Goal: Information Seeking & Learning: Learn about a topic

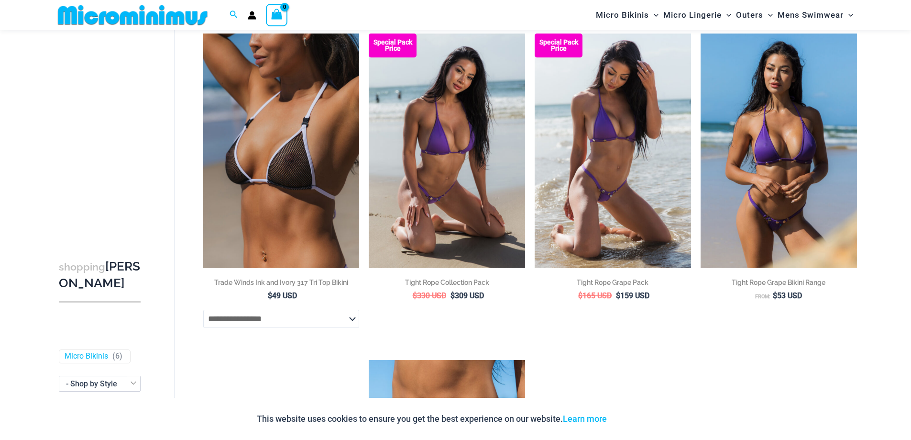
scroll to position [90, 0]
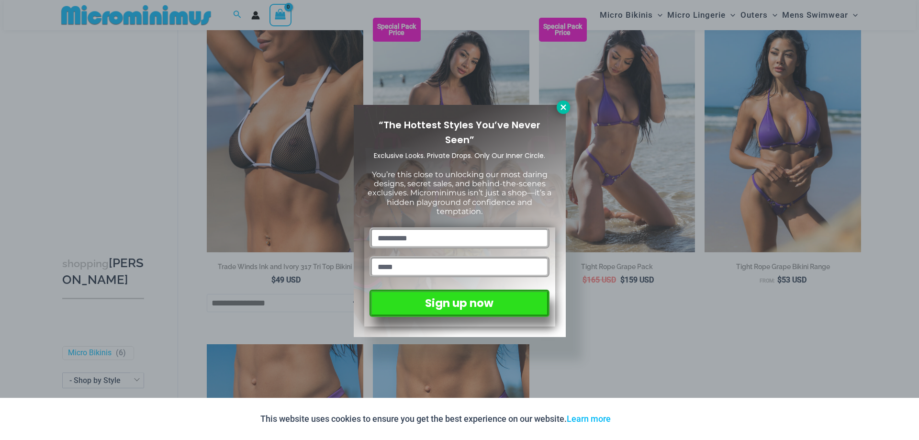
click at [564, 109] on icon at bounding box center [562, 106] width 5 height 5
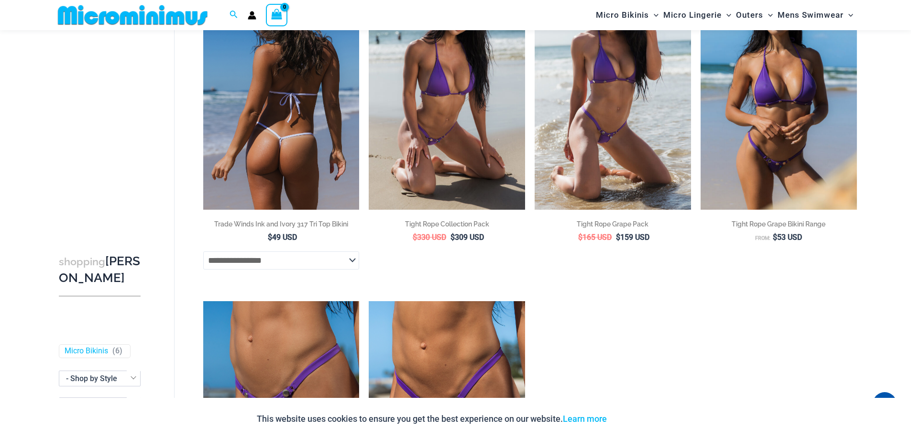
scroll to position [0, 0]
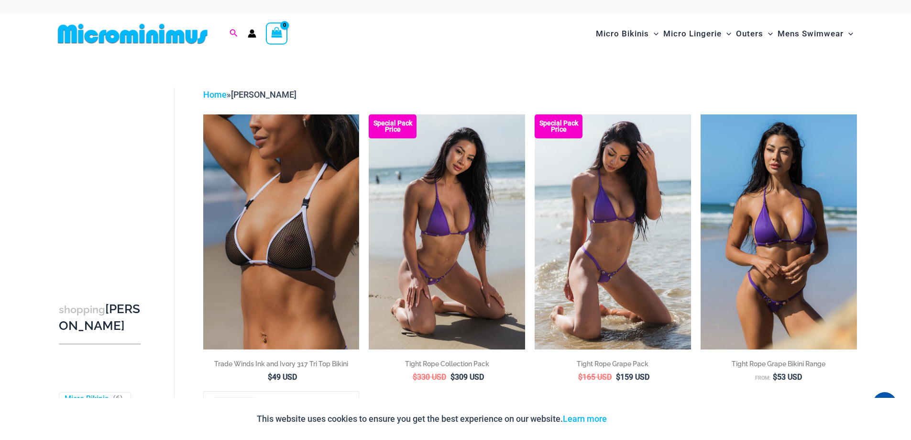
click at [234, 29] on icon "Search icon link" at bounding box center [234, 33] width 8 height 9
click at [250, 37] on input "Search for: Search" at bounding box center [295, 34] width 112 height 28
type input "*****"
click button "Search" at bounding box center [0, 0] width 0 height 0
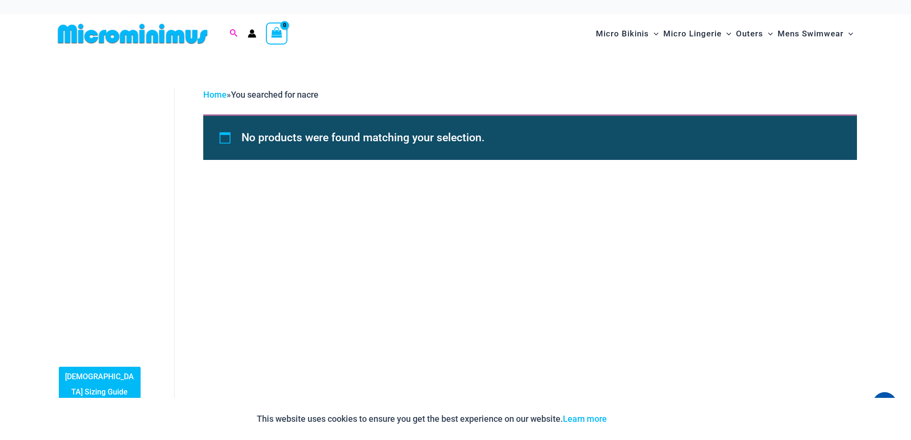
click at [237, 31] on icon "Search icon link" at bounding box center [234, 33] width 8 height 9
drag, startPoint x: 276, startPoint y: 31, endPoint x: 229, endPoint y: 27, distance: 46.6
click at [230, 28] on div "Search for: ***** Search Search" at bounding box center [234, 34] width 9 height 12
type input "********"
click button "Search" at bounding box center [0, 0] width 0 height 0
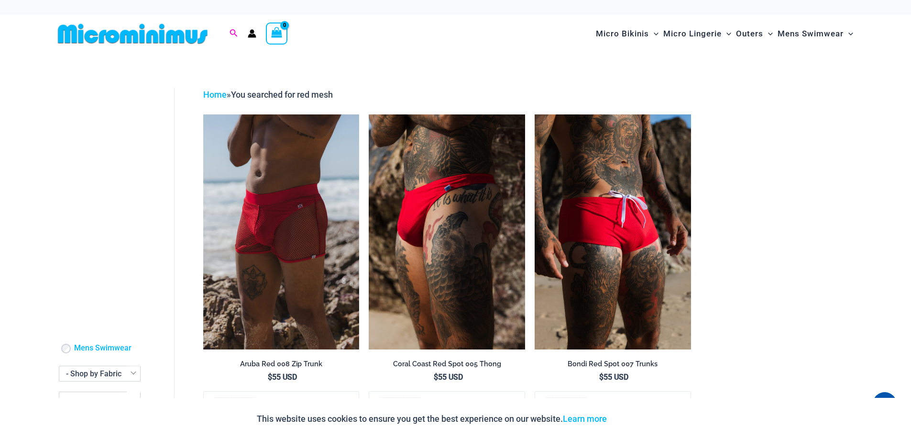
click at [232, 35] on icon "Search icon link" at bounding box center [234, 33] width 8 height 9
drag, startPoint x: 307, startPoint y: 33, endPoint x: 222, endPoint y: 28, distance: 84.8
click at [222, 28] on form "Search for: ******** Search" at bounding box center [286, 33] width 131 height 29
type input "****"
click button "Search" at bounding box center [0, 0] width 0 height 0
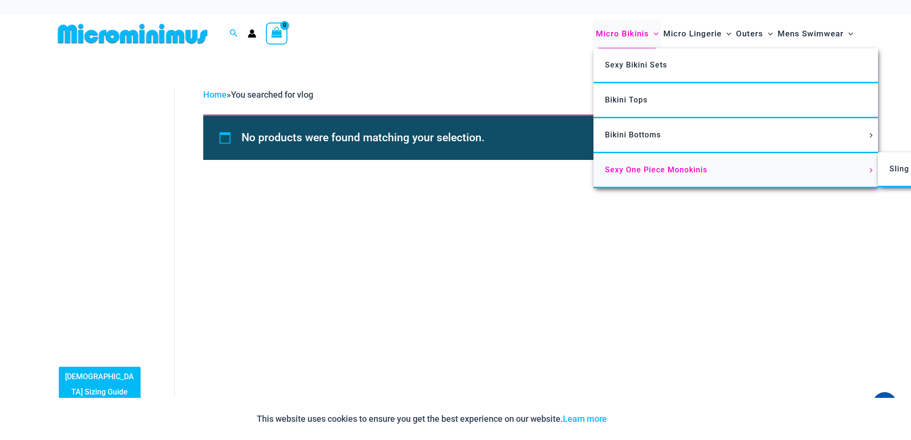
click at [655, 169] on span "Sexy One Piece Monokinis" at bounding box center [656, 169] width 102 height 9
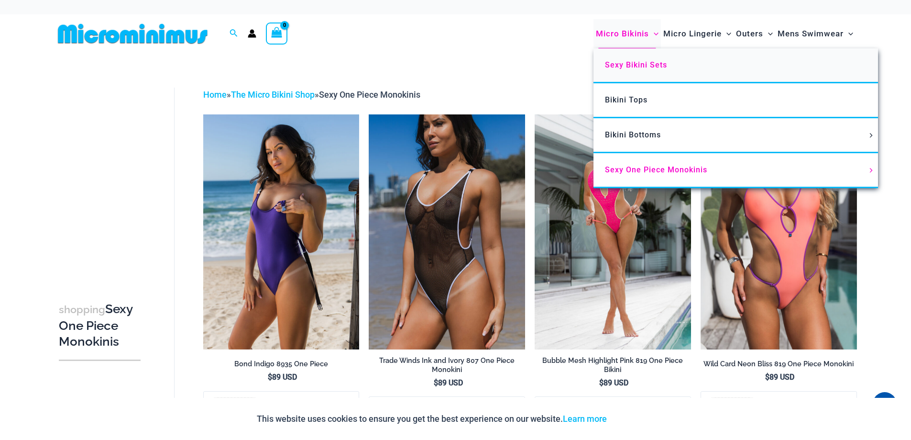
click at [639, 66] on span "Sexy Bikini Sets" at bounding box center [636, 64] width 62 height 9
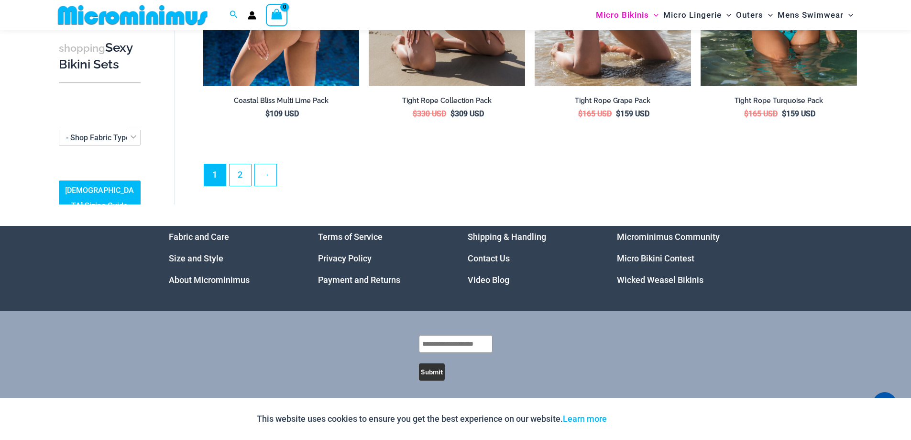
scroll to position [2378, 0]
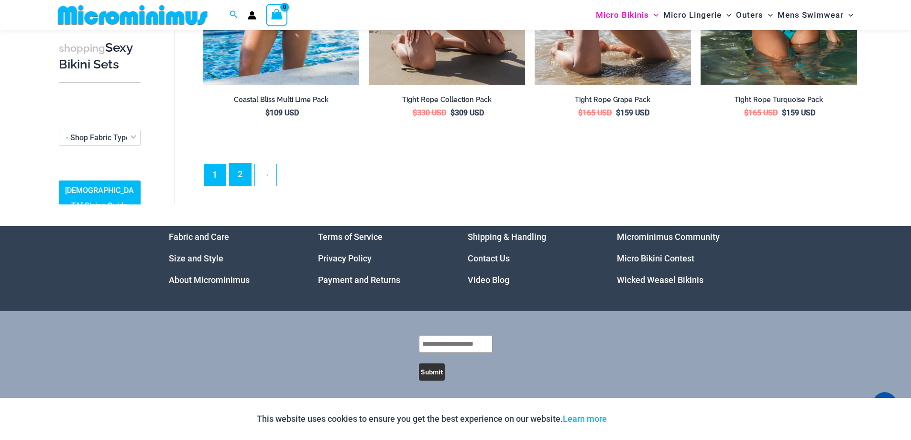
click at [233, 168] on link "2" at bounding box center [241, 174] width 22 height 22
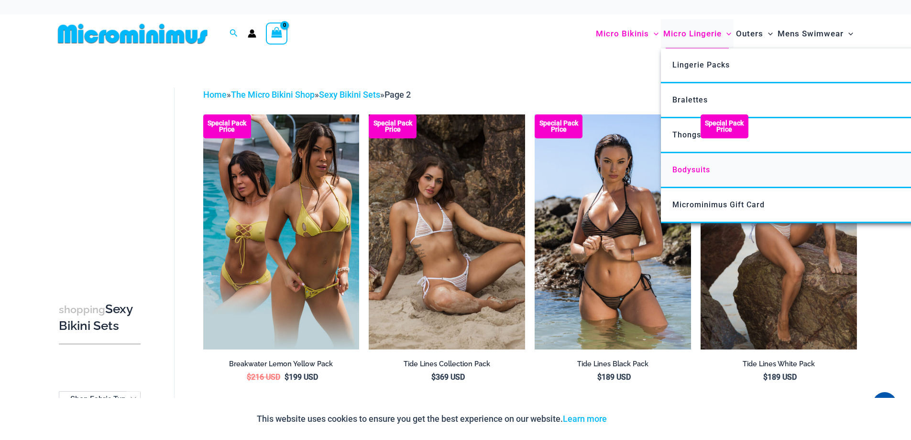
click at [691, 174] on span "Bodysuits" at bounding box center [692, 169] width 38 height 9
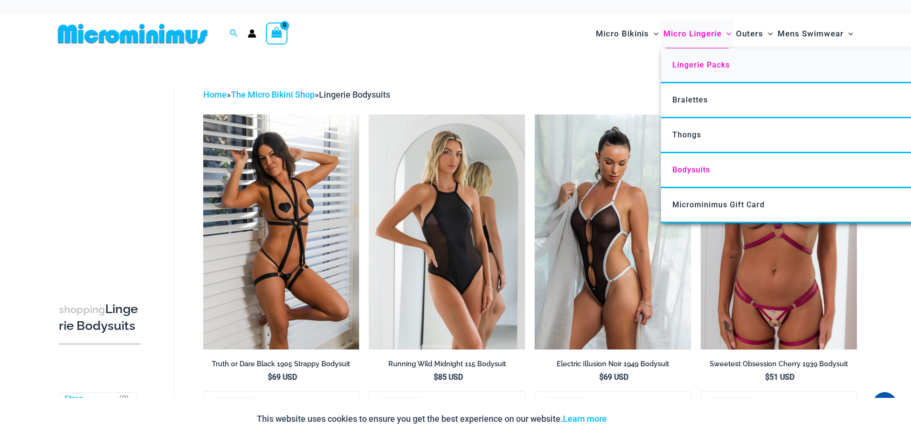
click at [701, 64] on span "Lingerie Packs" at bounding box center [701, 64] width 57 height 9
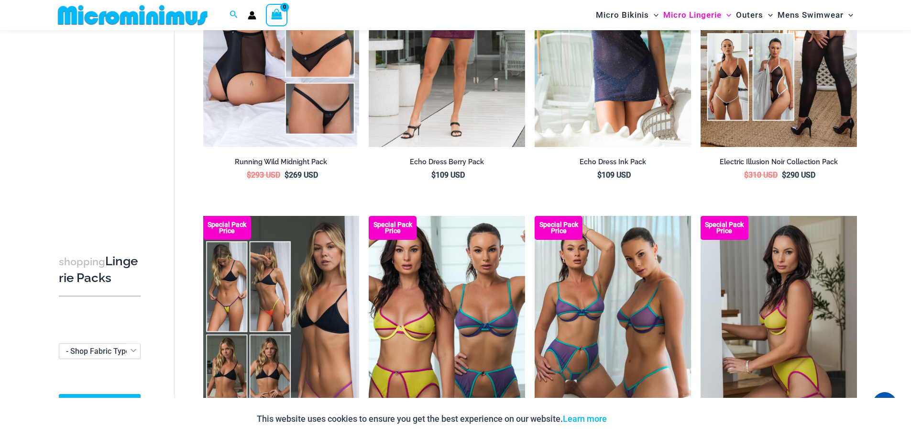
scroll to position [470, 0]
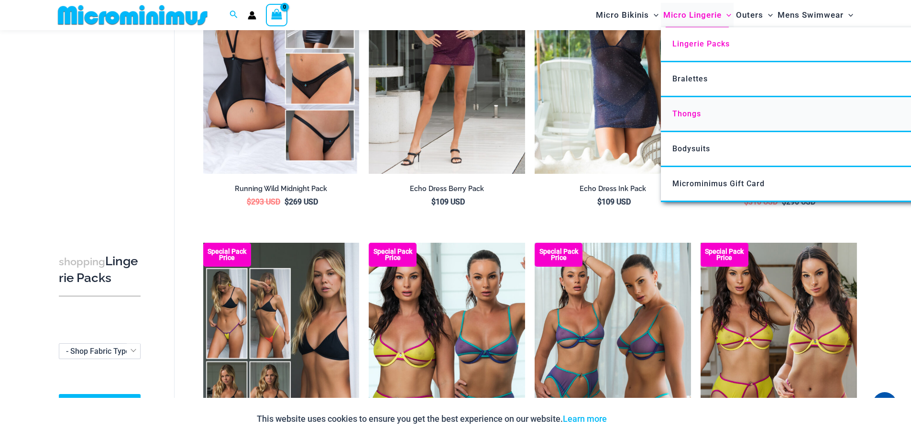
click at [702, 122] on link "Thongs" at bounding box center [803, 114] width 285 height 35
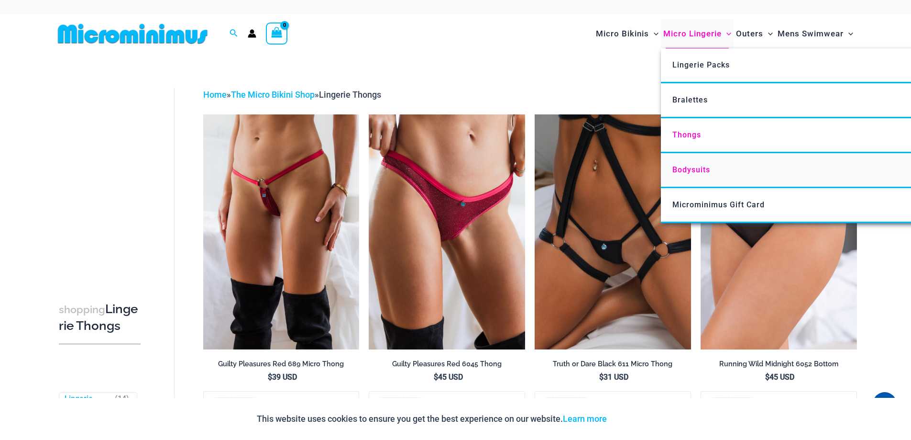
click at [716, 175] on link "Bodysuits" at bounding box center [803, 170] width 285 height 35
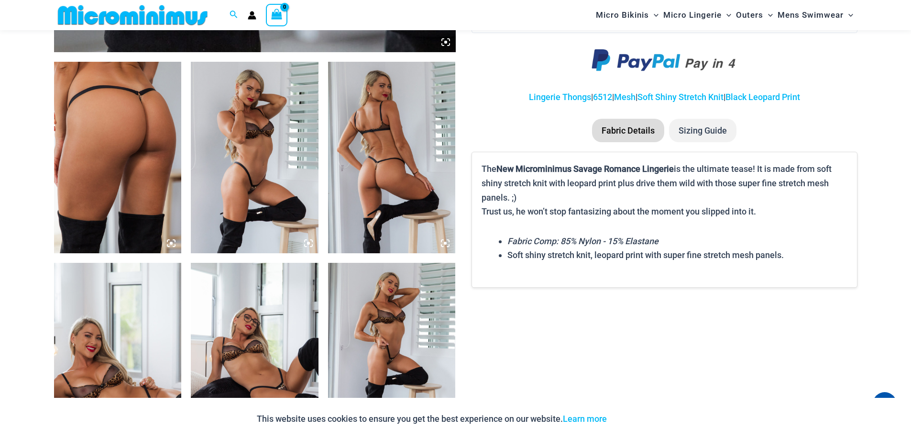
scroll to position [661, 0]
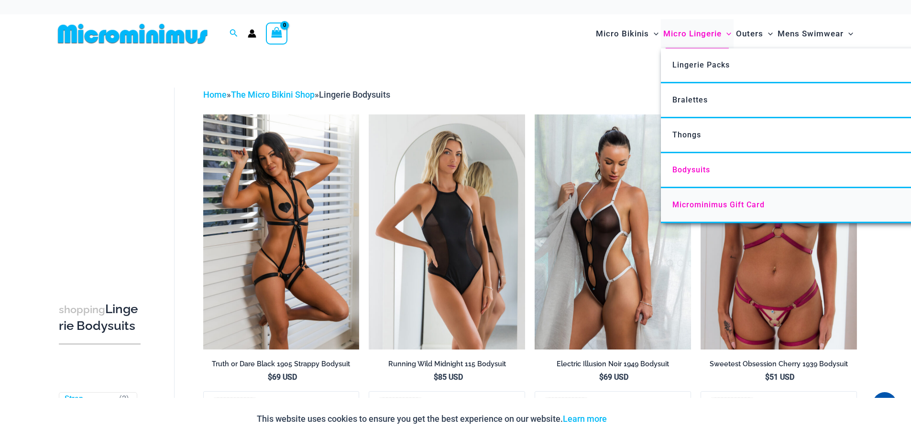
click at [706, 206] on span "Microminimus Gift Card" at bounding box center [719, 204] width 92 height 9
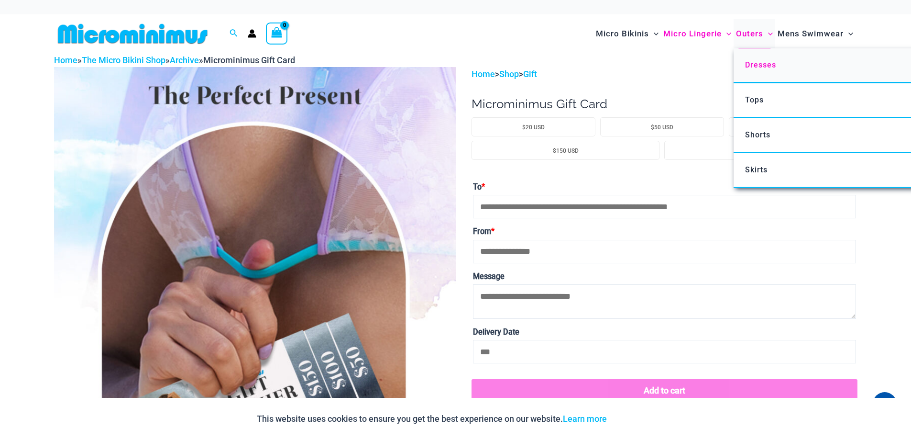
click at [751, 66] on span "Dresses" at bounding box center [760, 64] width 31 height 9
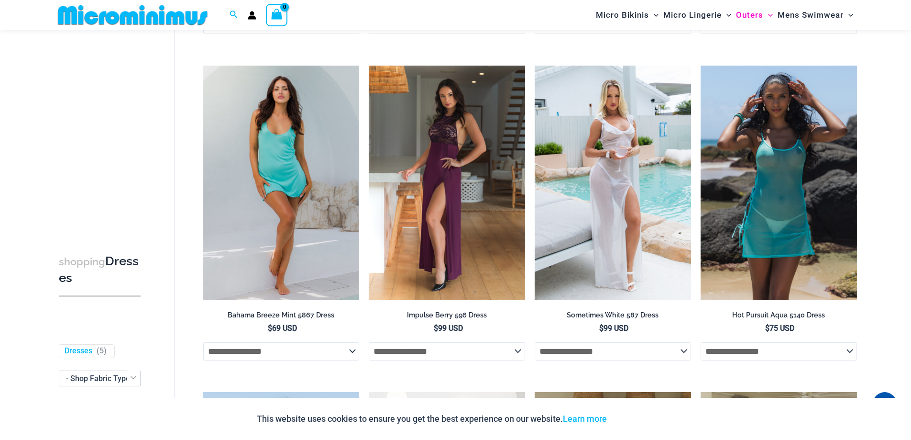
scroll to position [184, 0]
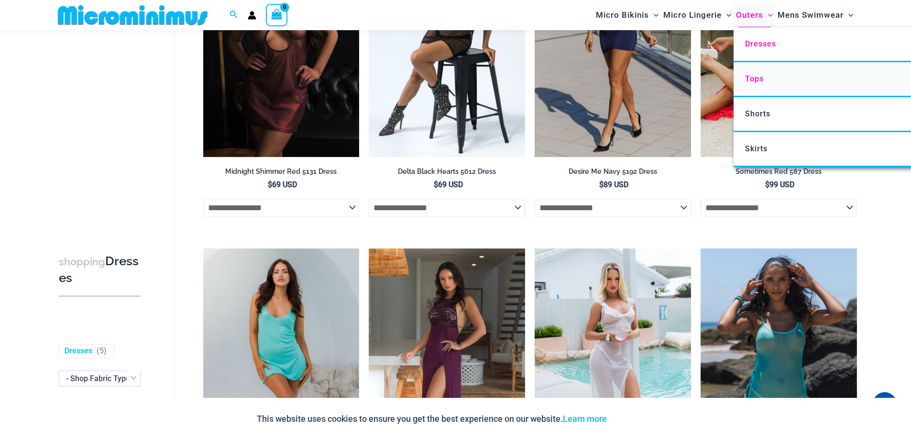
click at [760, 81] on span "Tops" at bounding box center [754, 78] width 19 height 9
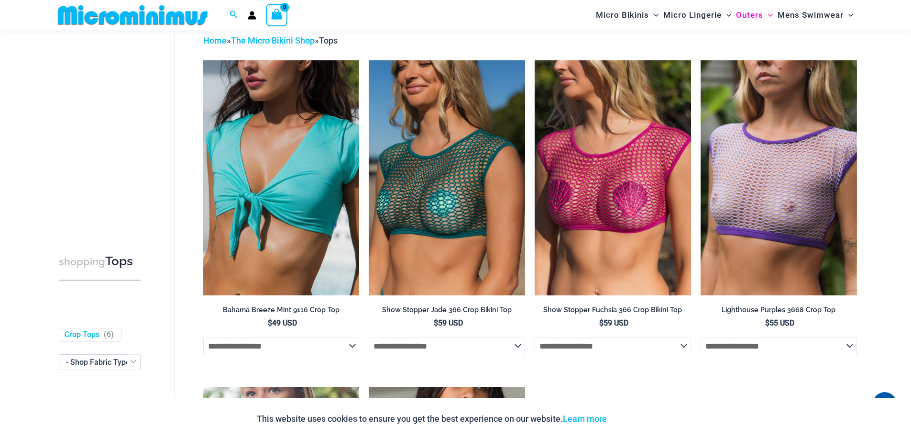
scroll to position [40, 0]
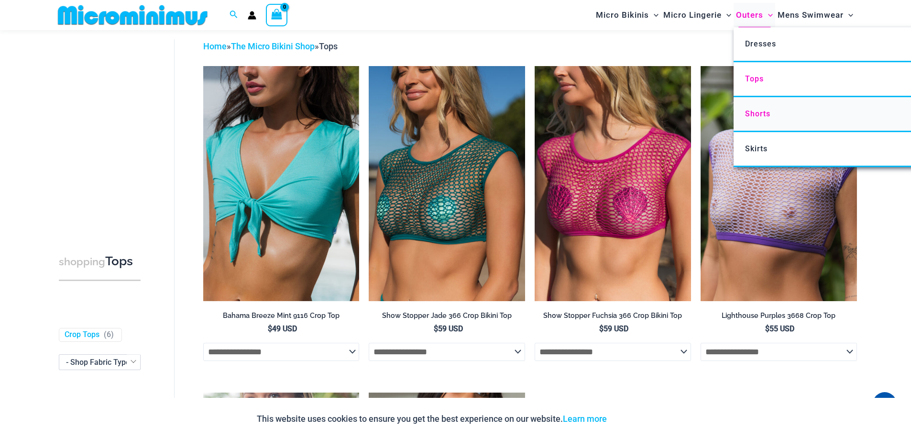
click at [759, 117] on span "Shorts" at bounding box center [757, 113] width 25 height 9
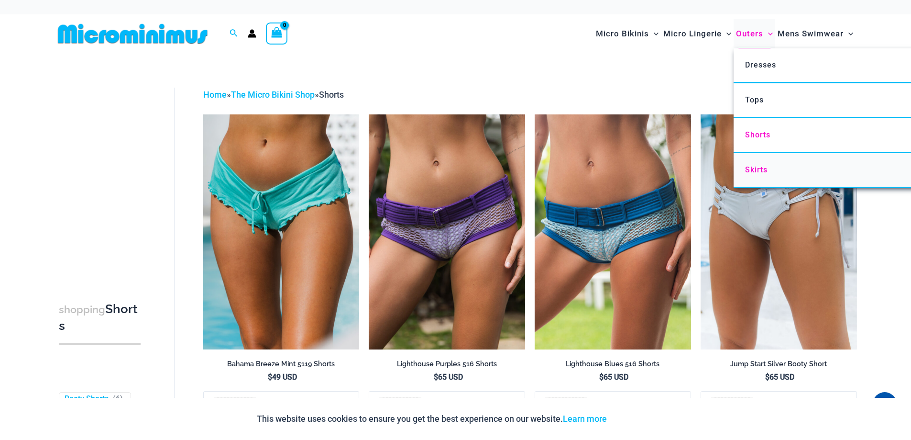
click at [765, 176] on link "Skirts" at bounding box center [876, 170] width 285 height 35
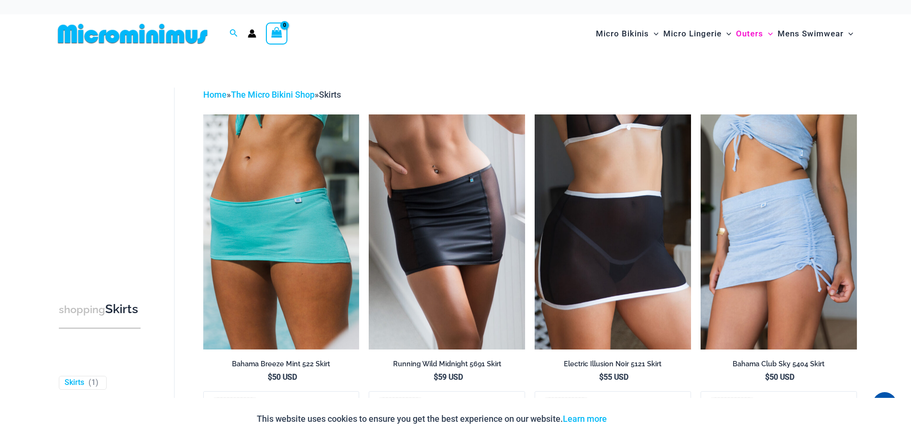
click at [127, 36] on img at bounding box center [132, 34] width 157 height 22
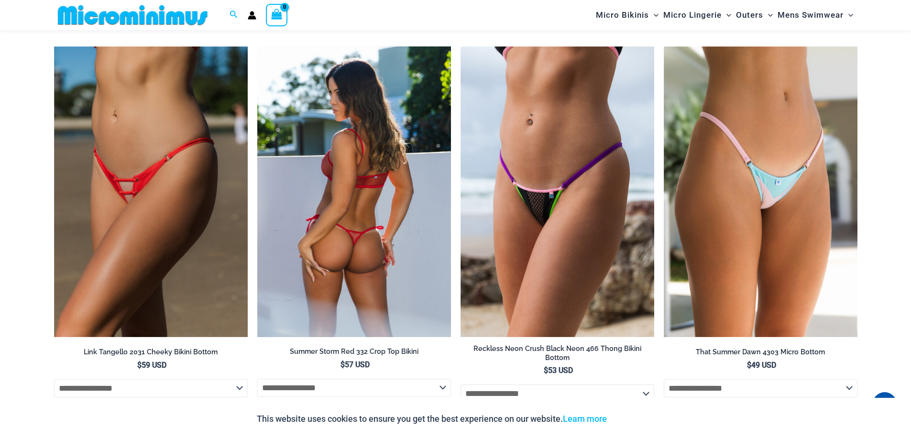
scroll to position [3532, 0]
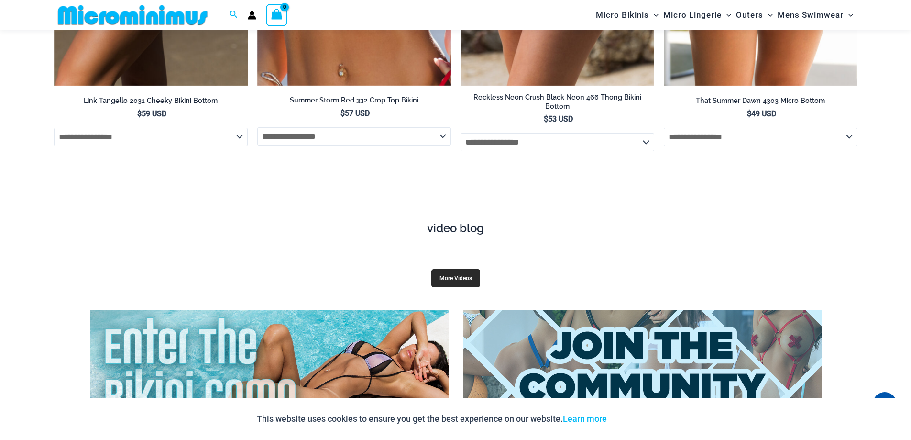
click at [461, 269] on link "More Videos" at bounding box center [456, 278] width 49 height 18
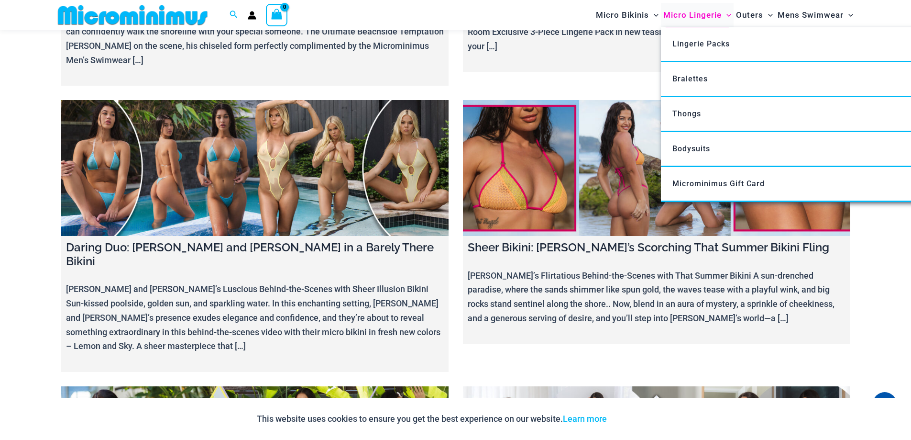
scroll to position [6738, 0]
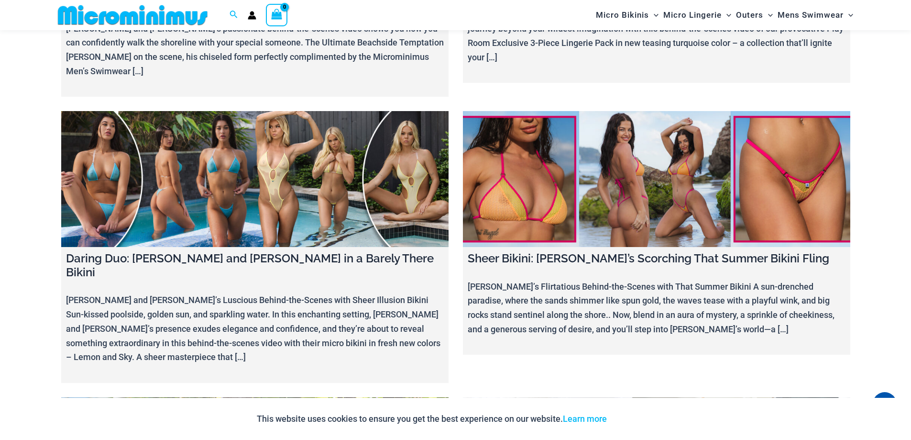
click at [160, 15] on img at bounding box center [132, 15] width 157 height 22
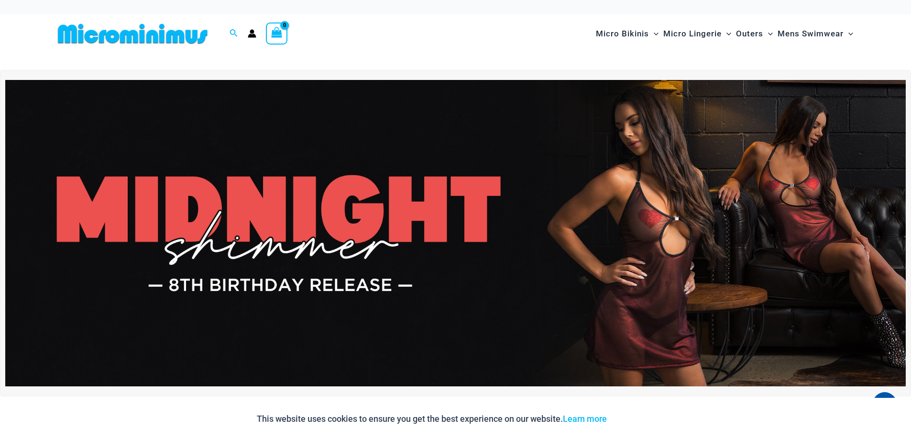
click at [250, 36] on icon "Account icon link" at bounding box center [252, 36] width 8 height 4
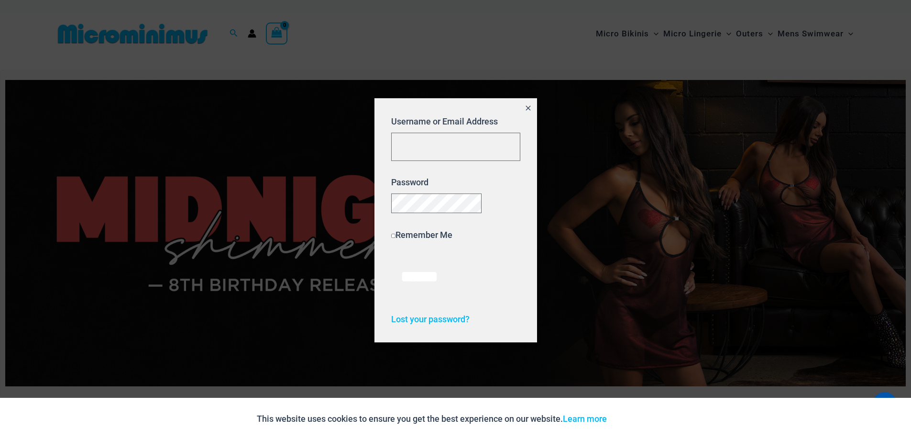
click at [523, 101] on button "Close popup" at bounding box center [528, 109] width 17 height 22
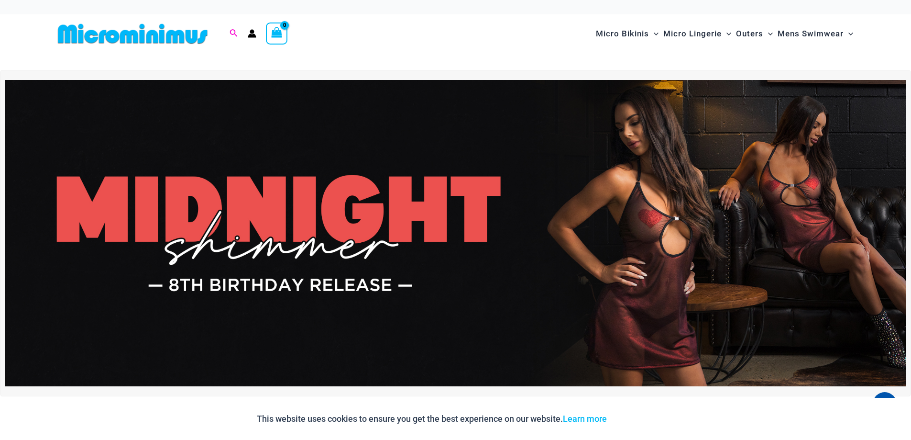
click at [236, 31] on icon "Search icon link" at bounding box center [234, 33] width 8 height 9
click at [258, 20] on input "Search for: Search" at bounding box center [295, 34] width 112 height 28
type input "***"
click button "Search" at bounding box center [0, 0] width 0 height 0
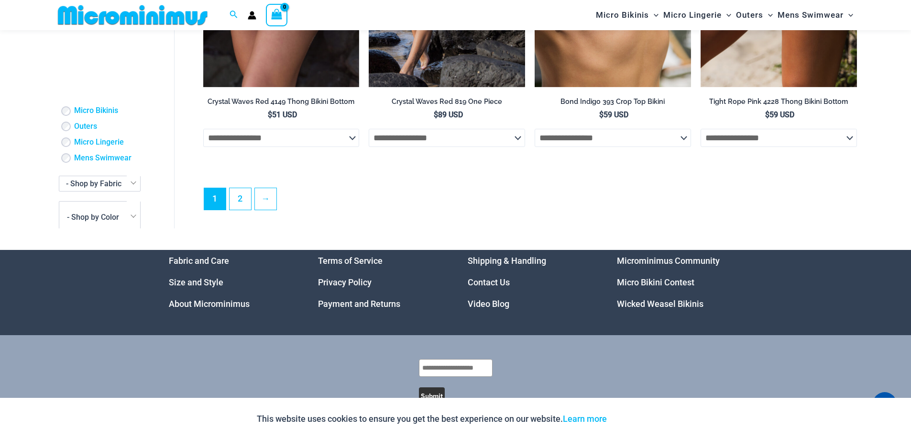
scroll to position [2577, 0]
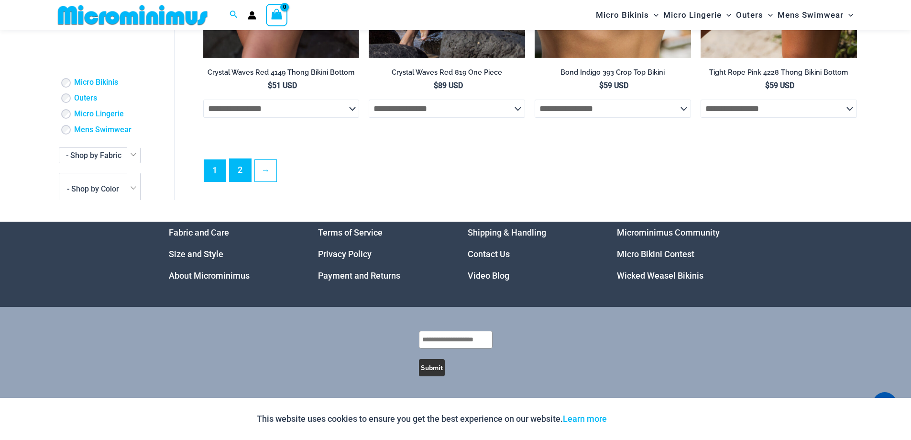
click at [240, 165] on link "2" at bounding box center [241, 170] width 22 height 22
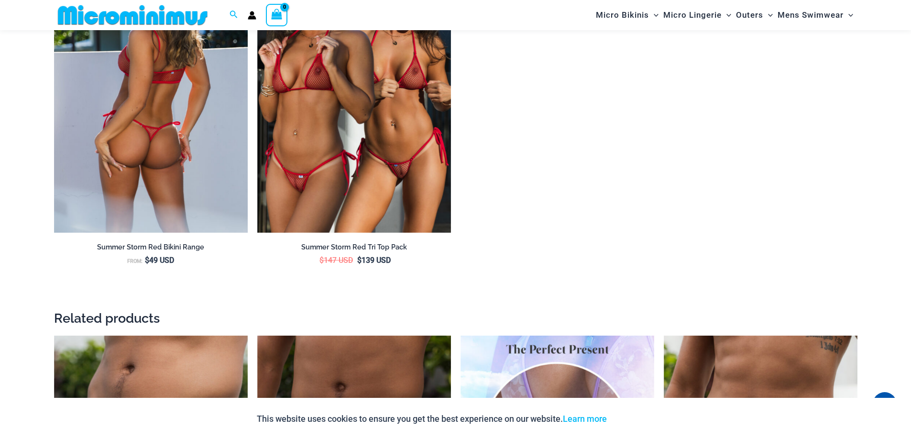
scroll to position [1762, 0]
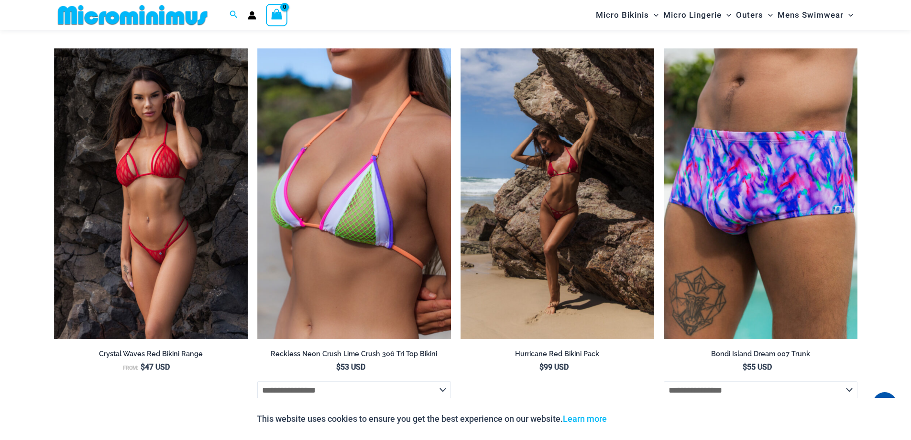
scroll to position [2479, 0]
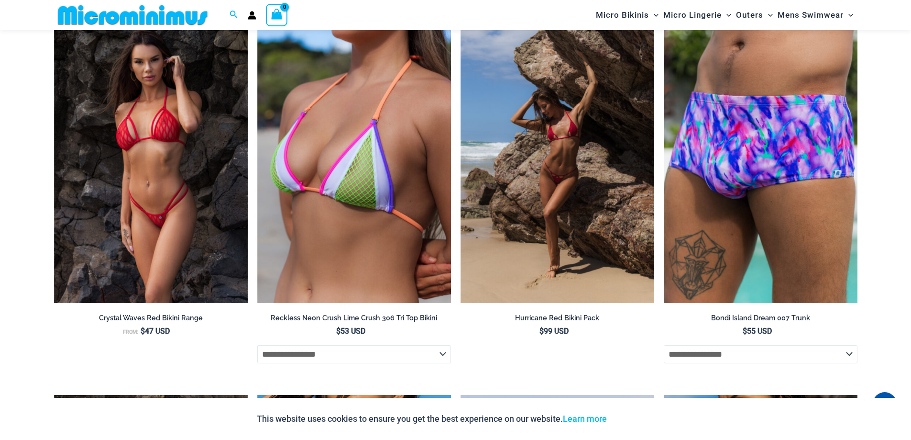
click at [89, 12] on img at bounding box center [132, 15] width 157 height 22
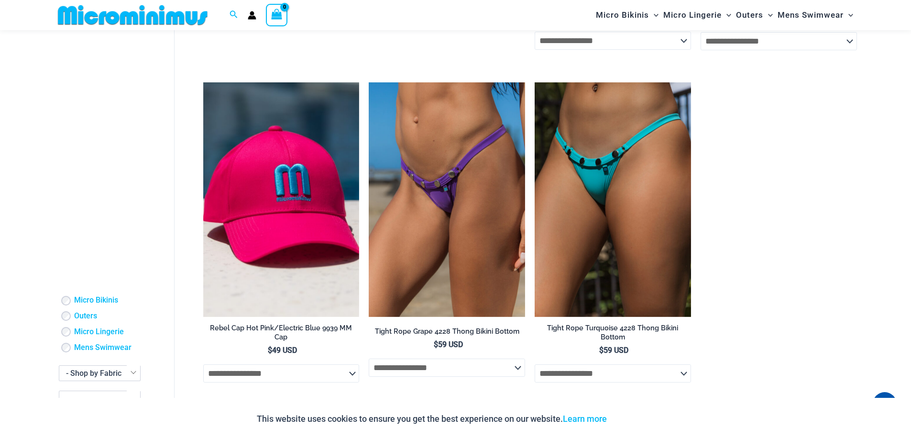
scroll to position [604, 0]
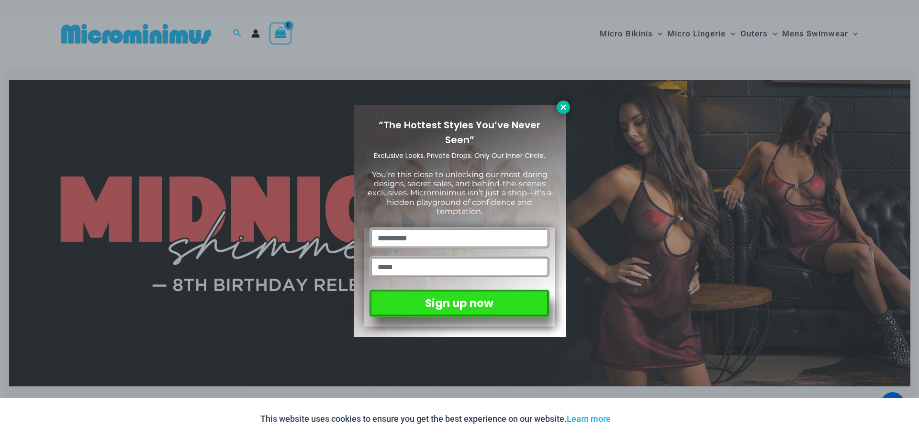
click at [563, 109] on icon at bounding box center [563, 107] width 9 height 9
